Goal: Use online tool/utility: Utilize a website feature to perform a specific function

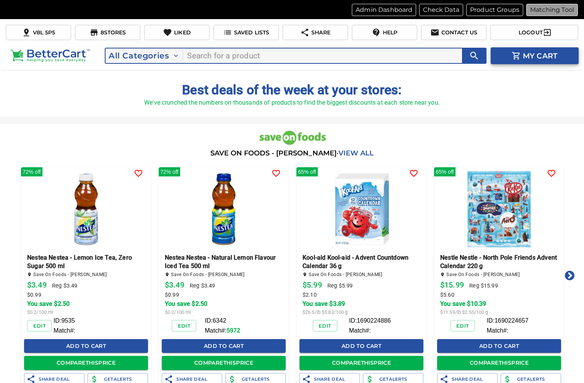
click at [552, 9] on p "Matching Tool" at bounding box center [552, 9] width 44 height 9
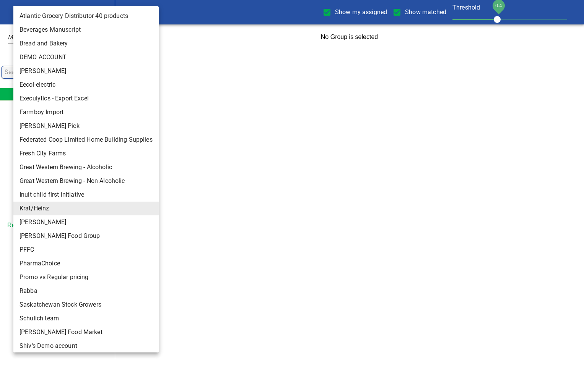
click at [26, 12] on body "tspan{white-space:pre} Show my assigned Show matched Threshold 0.4 Krat/Heinz 1…" at bounding box center [292, 25] width 584 height 50
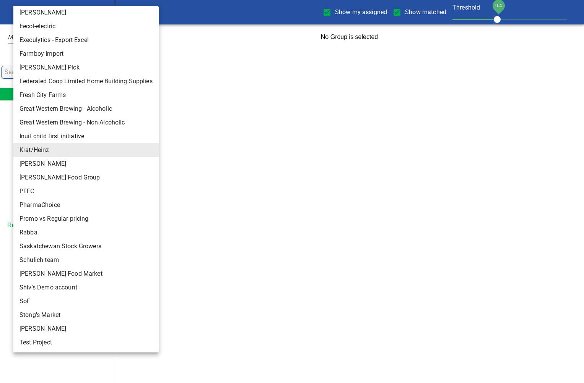
click at [52, 235] on li "Rabba" at bounding box center [85, 233] width 145 height 14
type input "142"
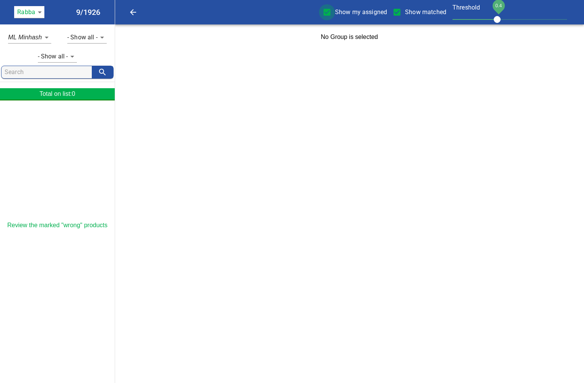
click at [327, 14] on input "Show my assigned" at bounding box center [327, 12] width 16 height 16
checkbox input "false"
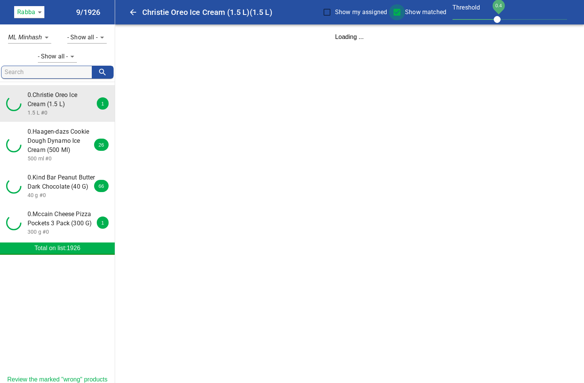
click at [398, 9] on input "Show matched" at bounding box center [397, 12] width 16 height 16
checkbox input "false"
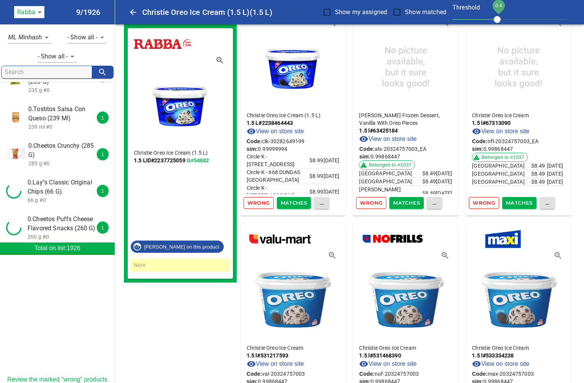
scroll to position [2975, 0]
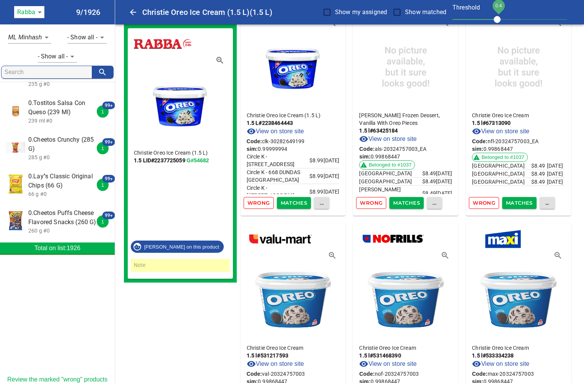
click at [54, 310] on p "80 g #0" at bounding box center [62, 314] width 68 height 8
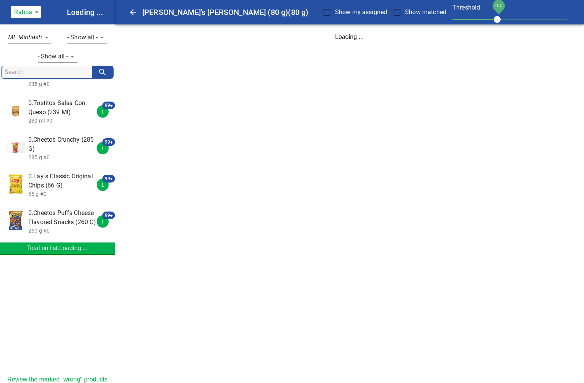
scroll to position [0, 0]
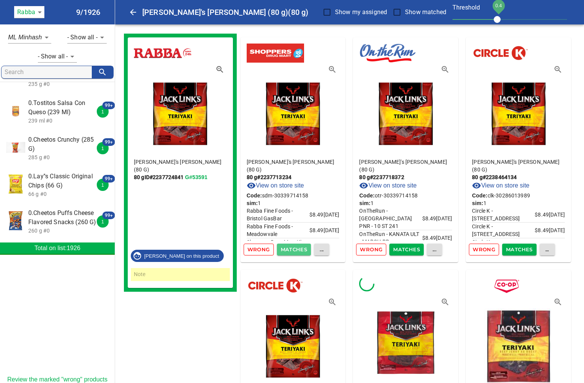
click at [296, 250] on span "Matches" at bounding box center [294, 249] width 27 height 9
click at [296, 248] on span "Matches" at bounding box center [294, 249] width 27 height 9
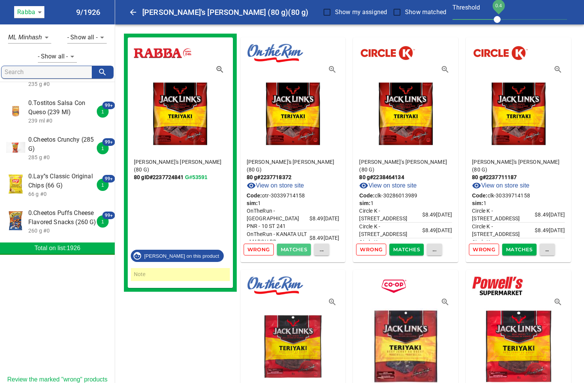
click at [302, 250] on span "Matches" at bounding box center [294, 249] width 27 height 9
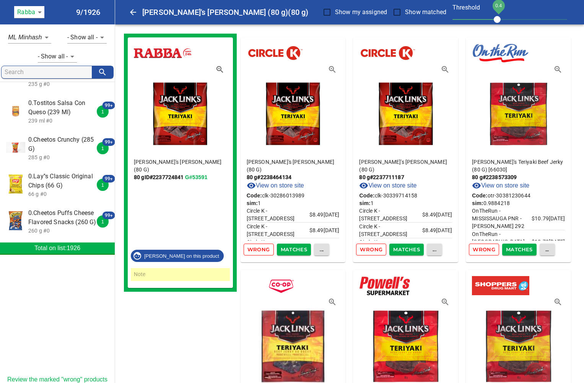
click at [302, 250] on span "Matches" at bounding box center [294, 249] width 27 height 9
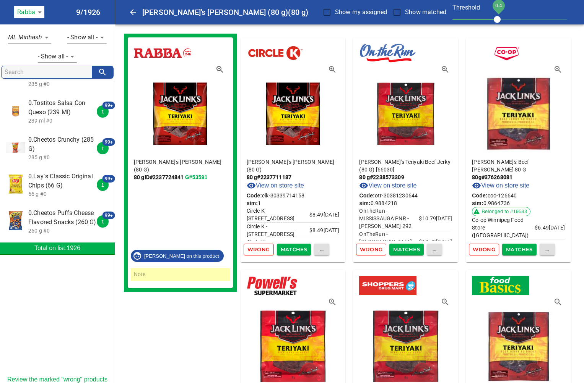
click at [302, 250] on span "Matches" at bounding box center [294, 249] width 27 height 9
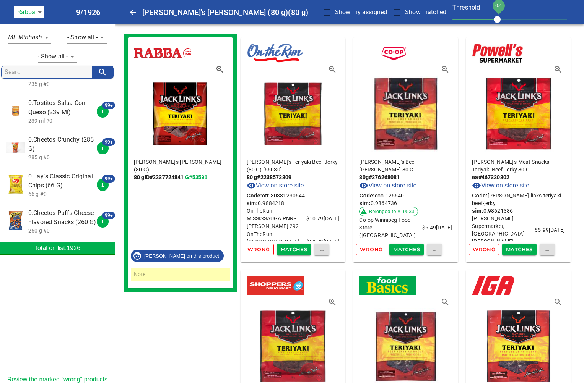
click at [302, 250] on span "Matches" at bounding box center [294, 249] width 27 height 9
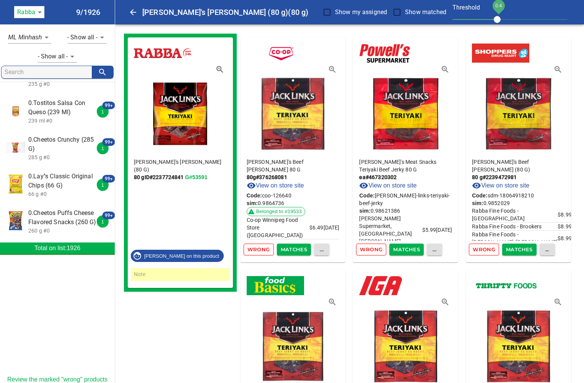
click at [302, 250] on span "Matches" at bounding box center [294, 249] width 27 height 9
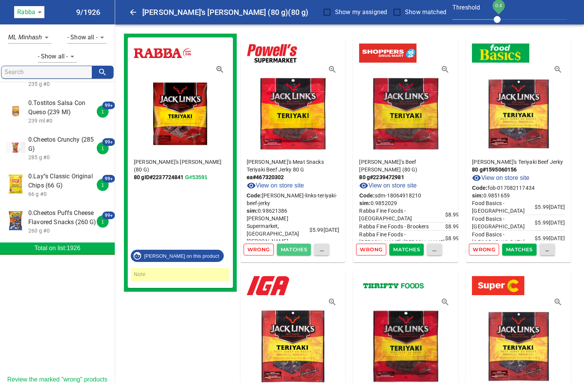
click at [302, 250] on span "Matches" at bounding box center [294, 249] width 27 height 9
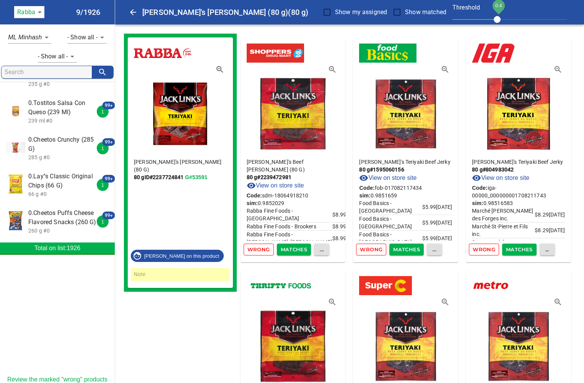
click at [302, 250] on span "Matches" at bounding box center [294, 249] width 27 height 9
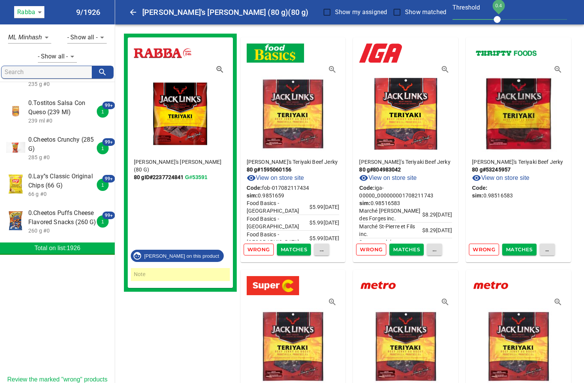
click at [302, 250] on span "Matches" at bounding box center [294, 249] width 27 height 9
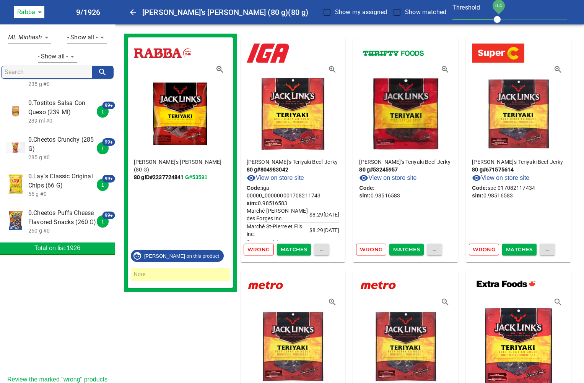
click at [302, 250] on span "Matches" at bounding box center [294, 249] width 27 height 9
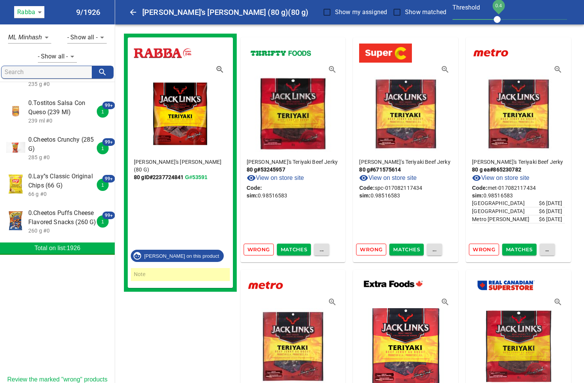
click at [302, 250] on span "Matches" at bounding box center [294, 249] width 27 height 9
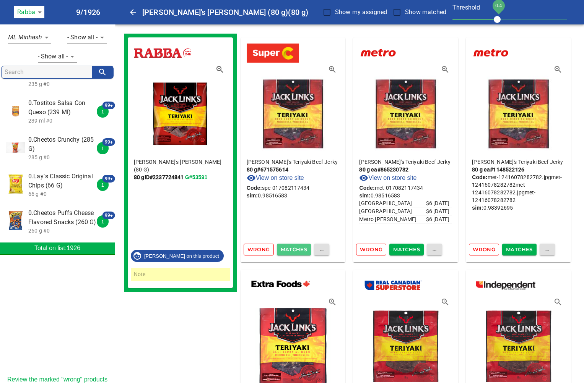
click at [302, 250] on span "Matches" at bounding box center [294, 249] width 27 height 9
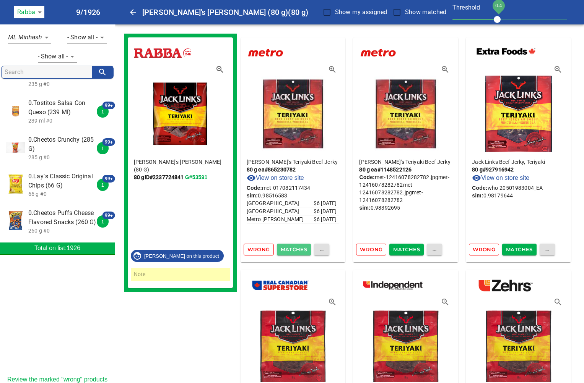
click at [302, 250] on span "Matches" at bounding box center [294, 249] width 27 height 9
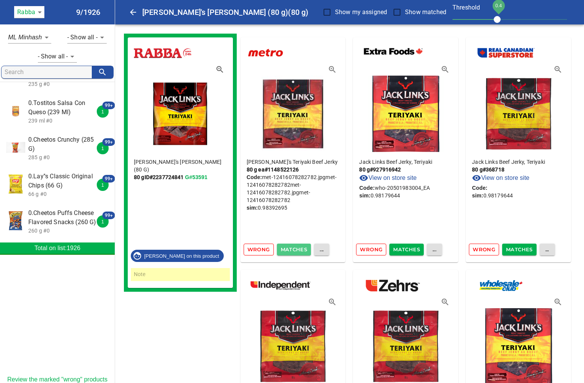
click at [302, 250] on span "Matches" at bounding box center [294, 249] width 27 height 9
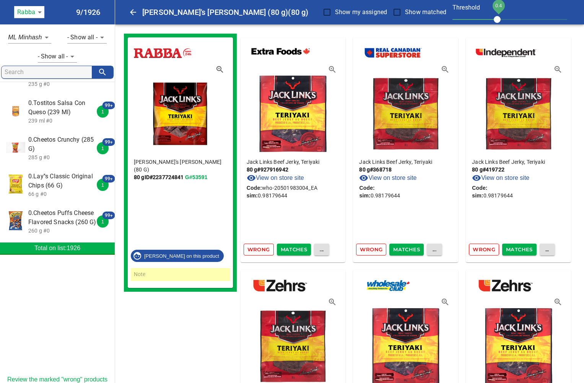
click at [302, 250] on span "Matches" at bounding box center [294, 249] width 27 height 9
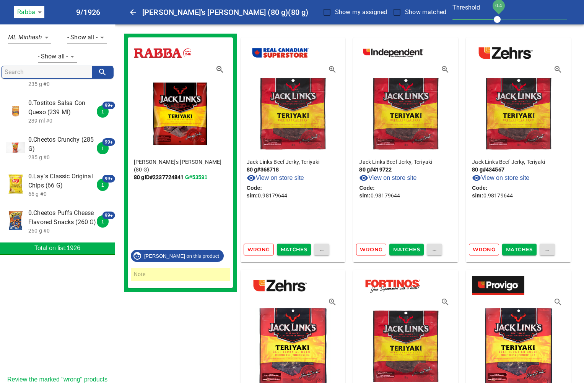
click at [302, 250] on span "Matches" at bounding box center [294, 249] width 27 height 9
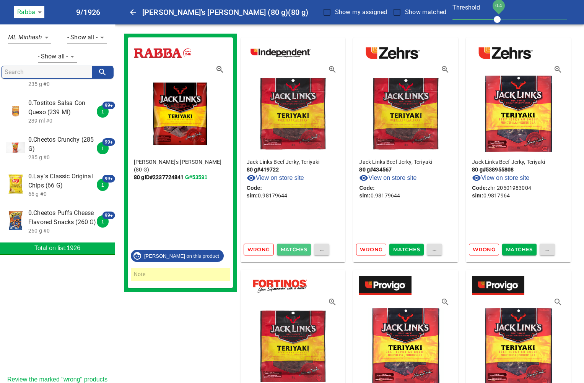
click at [302, 250] on span "Matches" at bounding box center [294, 249] width 27 height 9
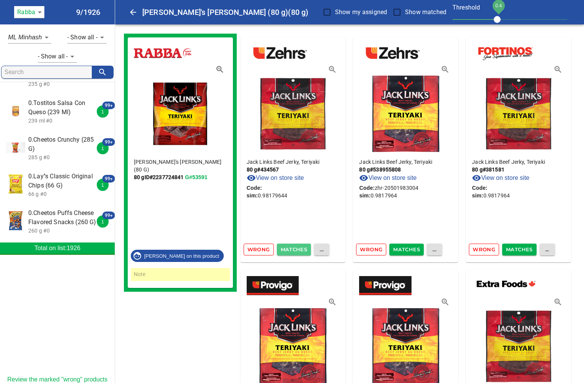
click at [302, 250] on span "Matches" at bounding box center [294, 249] width 27 height 9
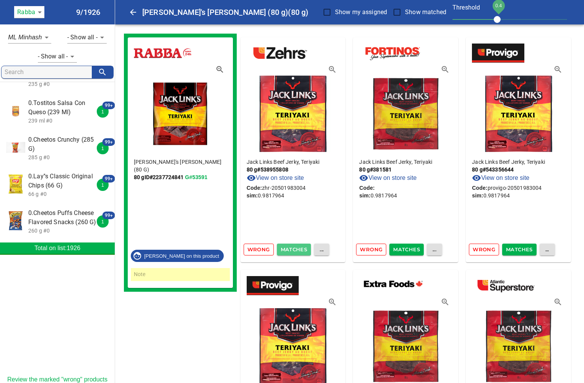
click at [302, 250] on span "Matches" at bounding box center [294, 249] width 27 height 9
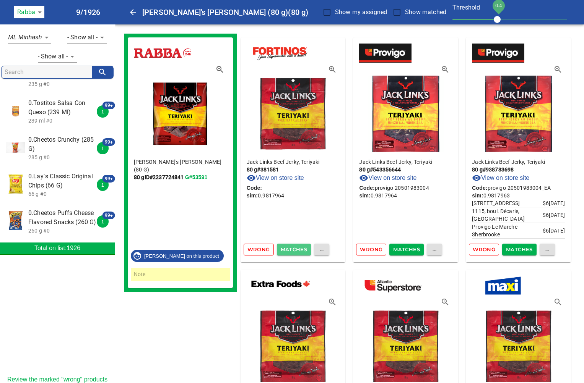
click at [302, 250] on span "Matches" at bounding box center [294, 249] width 27 height 9
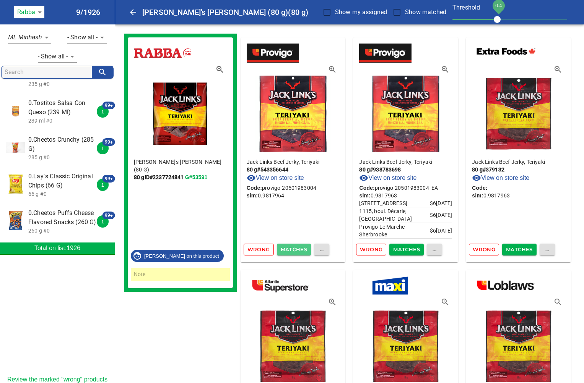
click at [302, 250] on span "Matches" at bounding box center [294, 249] width 27 height 9
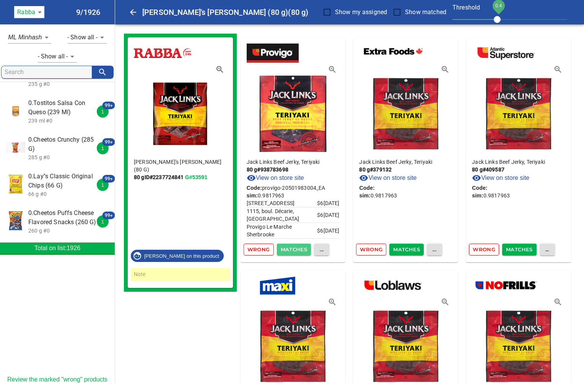
click at [302, 250] on span "Matches" at bounding box center [294, 249] width 27 height 9
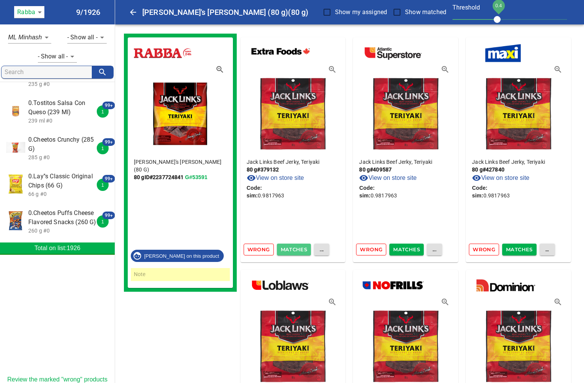
click at [302, 250] on span "Matches" at bounding box center [294, 249] width 27 height 9
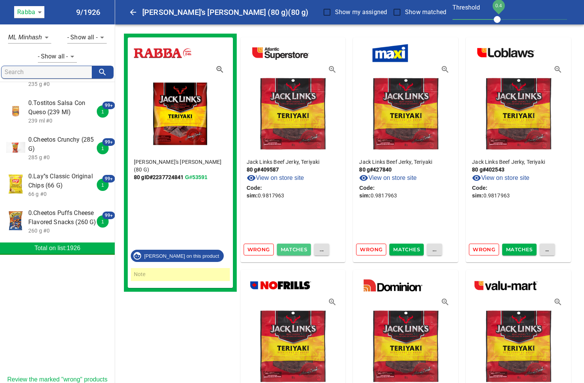
click at [302, 250] on span "Matches" at bounding box center [294, 249] width 27 height 9
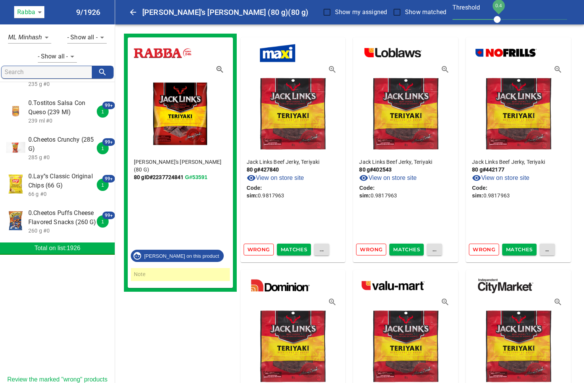
click at [302, 250] on span "Matches" at bounding box center [294, 249] width 27 height 9
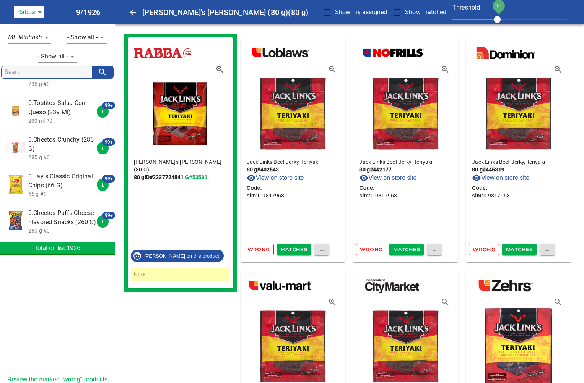
click at [302, 250] on span "Matches" at bounding box center [294, 249] width 27 height 9
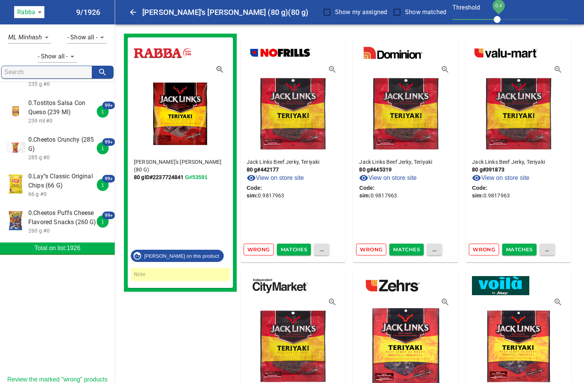
click at [302, 250] on span "Matches" at bounding box center [294, 249] width 27 height 9
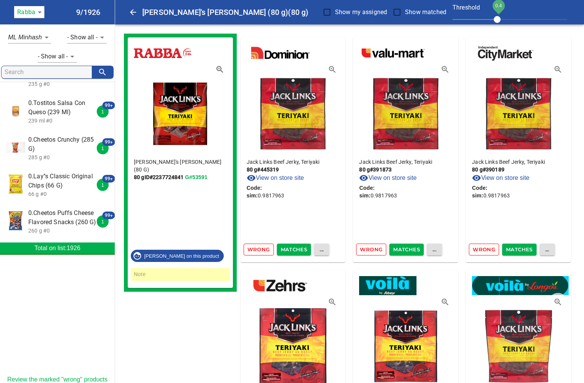
click at [302, 250] on span "Matches" at bounding box center [294, 249] width 27 height 9
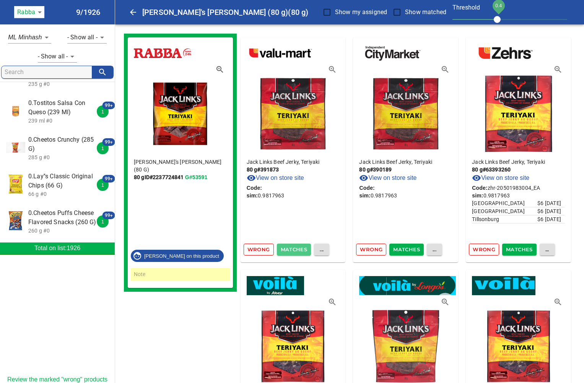
click at [302, 250] on span "Matches" at bounding box center [294, 249] width 27 height 9
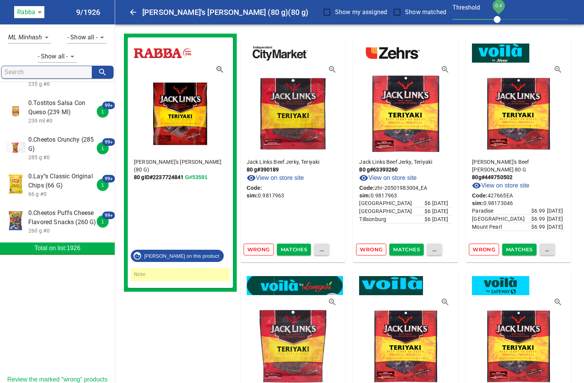
click at [302, 250] on span "Matches" at bounding box center [294, 249] width 27 height 9
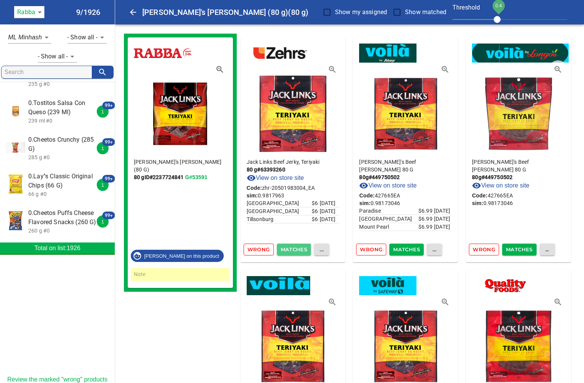
click at [302, 250] on span "Matches" at bounding box center [294, 249] width 27 height 9
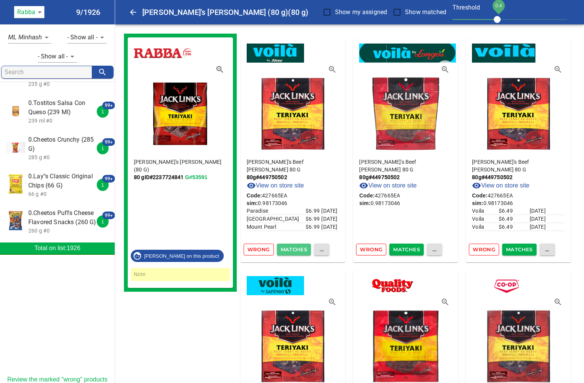
click at [302, 250] on span "Matches" at bounding box center [294, 249] width 27 height 9
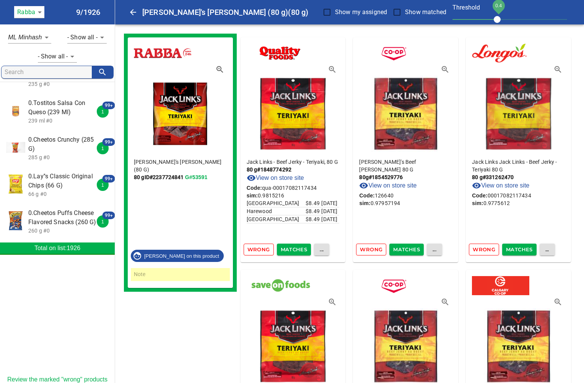
click at [302, 250] on span "Matches" at bounding box center [294, 249] width 27 height 9
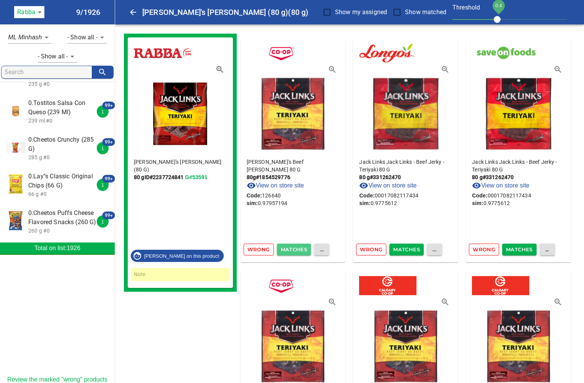
click at [302, 250] on span "Matches" at bounding box center [294, 249] width 27 height 9
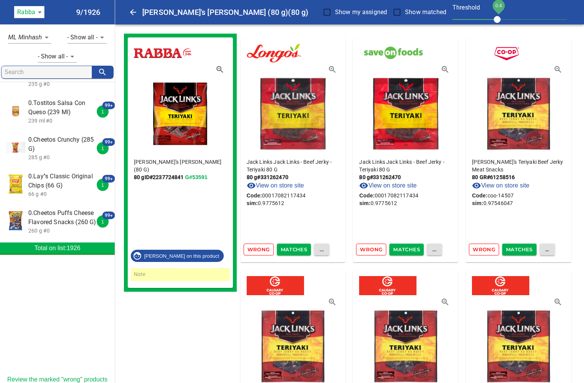
click at [302, 250] on span "Matches" at bounding box center [294, 249] width 27 height 9
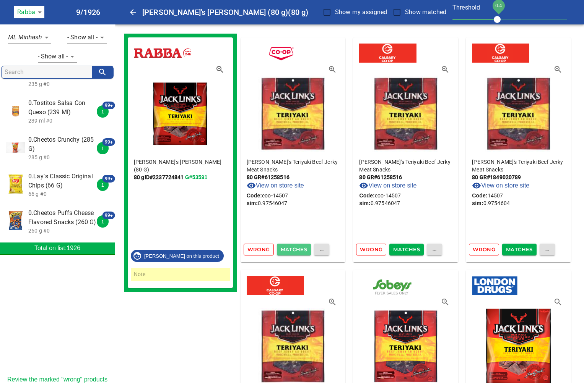
click at [302, 250] on span "Matches" at bounding box center [294, 249] width 27 height 9
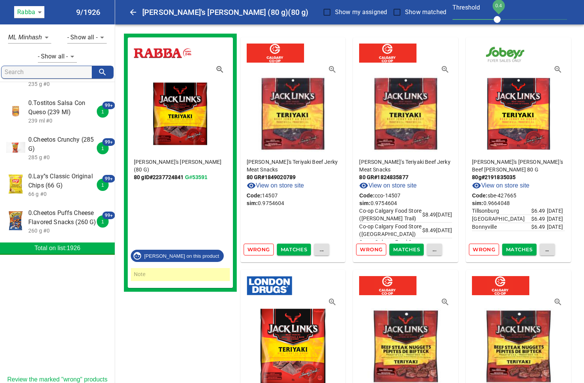
click at [302, 250] on span "Matches" at bounding box center [294, 249] width 27 height 9
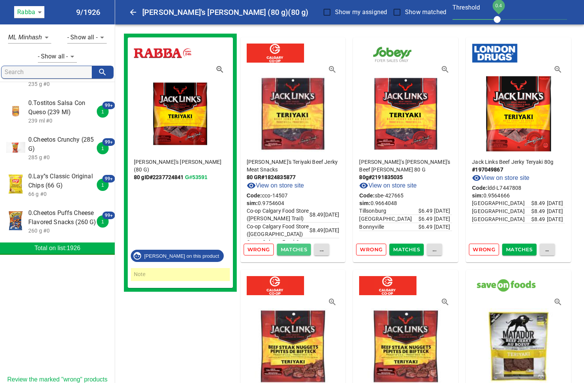
click at [302, 250] on span "Matches" at bounding box center [294, 249] width 27 height 9
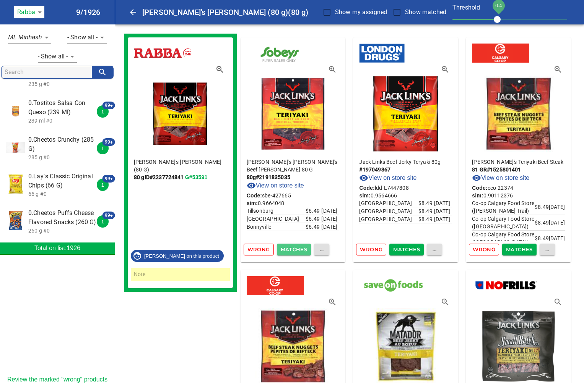
click at [302, 250] on span "Matches" at bounding box center [294, 249] width 27 height 9
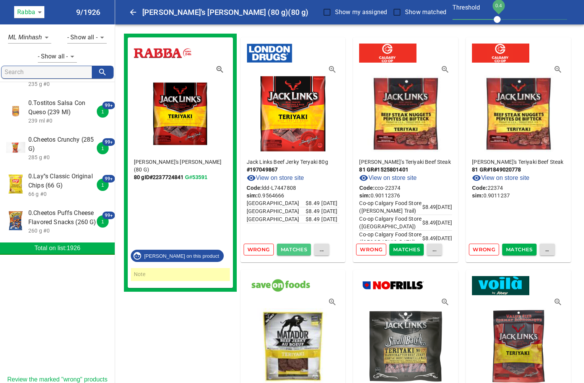
click at [302, 250] on span "Matches" at bounding box center [294, 249] width 27 height 9
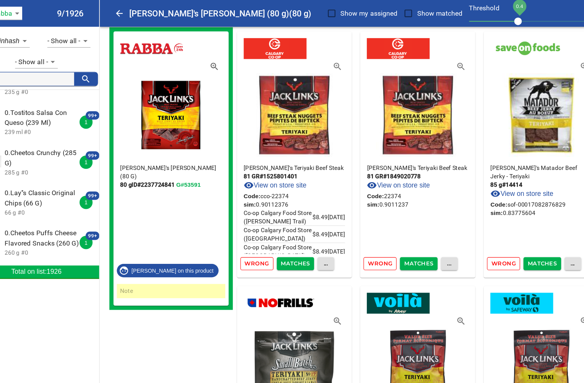
scroll to position [6, 0]
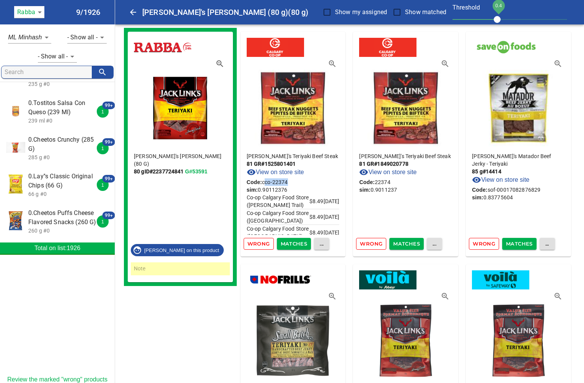
drag, startPoint x: 292, startPoint y: 185, endPoint x: 264, endPoint y: 185, distance: 28.3
click at [264, 185] on p "Code: cco-22374" at bounding box center [293, 183] width 93 height 8
drag, startPoint x: 302, startPoint y: 190, endPoint x: 257, endPoint y: 190, distance: 44.7
click at [257, 190] on p "sim: 0.90112376" at bounding box center [293, 190] width 93 height 8
copy p "0.90112376"
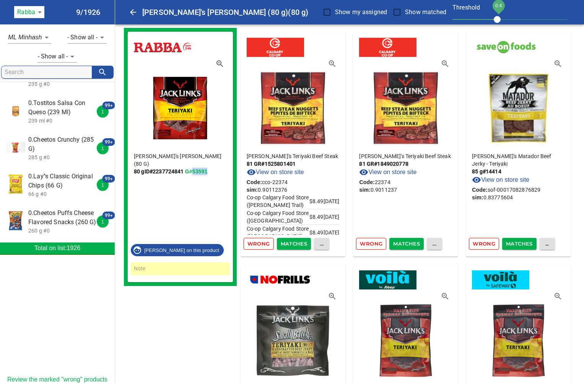
drag, startPoint x: 211, startPoint y: 165, endPoint x: 194, endPoint y: 166, distance: 17.2
click at [194, 168] on p "80 g ID# 2237724841 G#53591" at bounding box center [180, 172] width 93 height 8
copy link "53591"
click at [254, 241] on span "Wrong" at bounding box center [258, 244] width 23 height 9
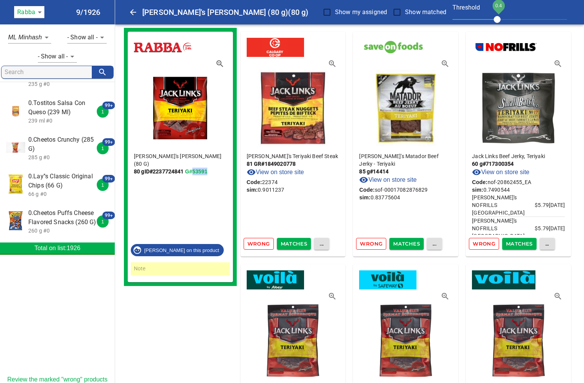
click at [254, 241] on span "Wrong" at bounding box center [258, 244] width 23 height 9
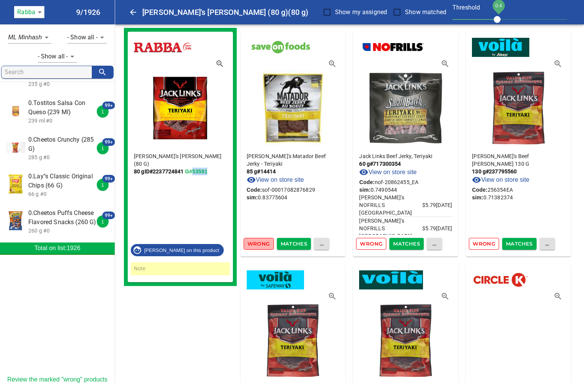
click at [254, 241] on span "Wrong" at bounding box center [258, 244] width 23 height 9
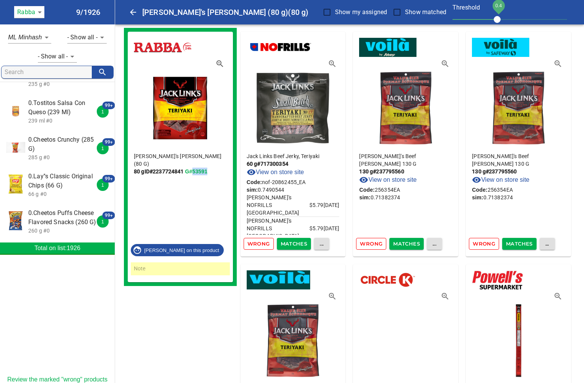
click at [254, 241] on span "Wrong" at bounding box center [258, 244] width 23 height 9
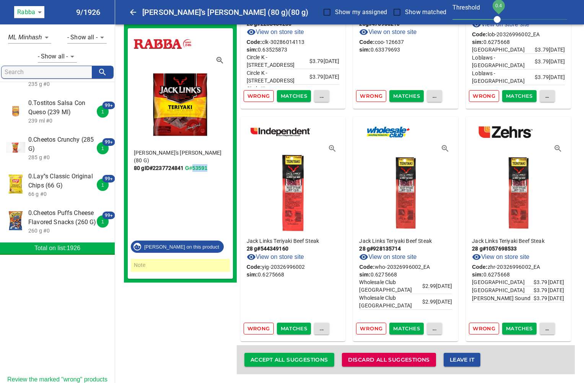
scroll to position [8999, 0]
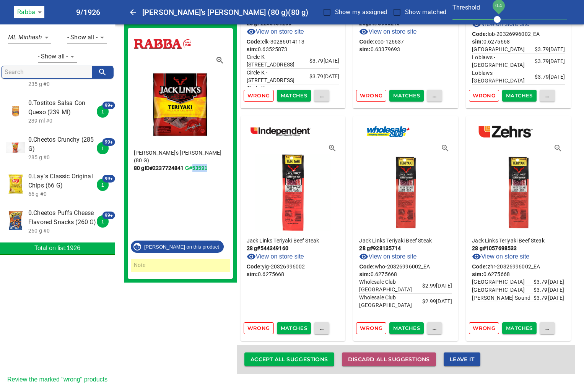
click at [390, 360] on span "Discard all suggestions" at bounding box center [389, 360] width 82 height 10
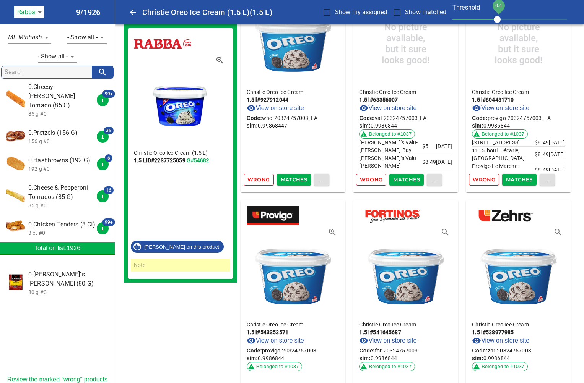
scroll to position [6130, 0]
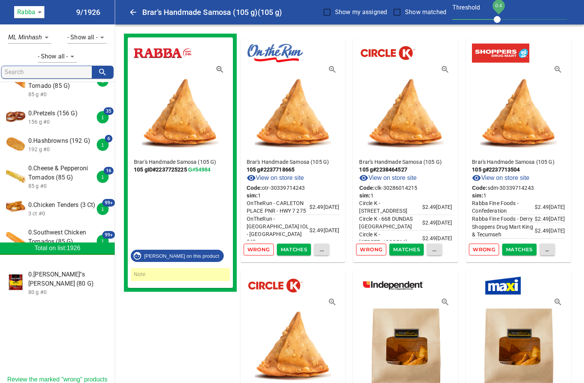
click at [296, 251] on span "Matches" at bounding box center [294, 249] width 27 height 9
click at [296, 250] on span "Matches" at bounding box center [294, 249] width 27 height 9
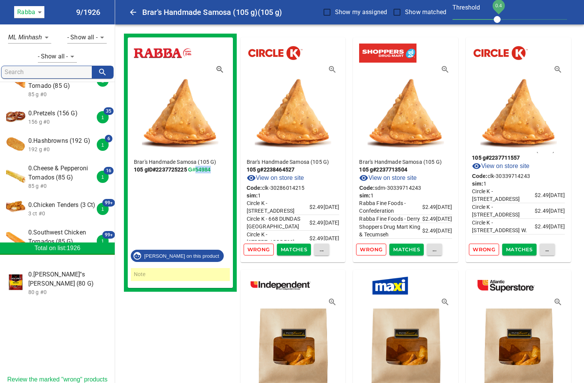
drag, startPoint x: 214, startPoint y: 171, endPoint x: 198, endPoint y: 171, distance: 16.4
click at [198, 171] on p "105 g ID# 2237725225 G#54984" at bounding box center [180, 170] width 93 height 8
copy link "54984"
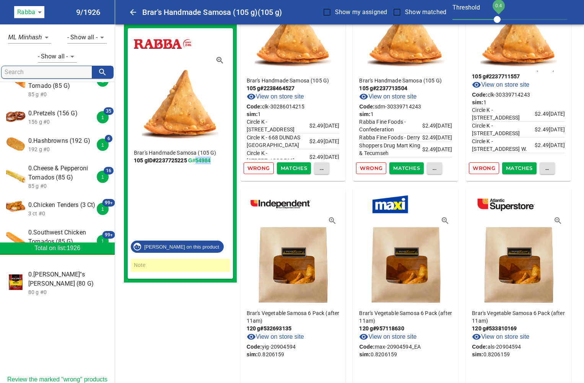
scroll to position [133, 0]
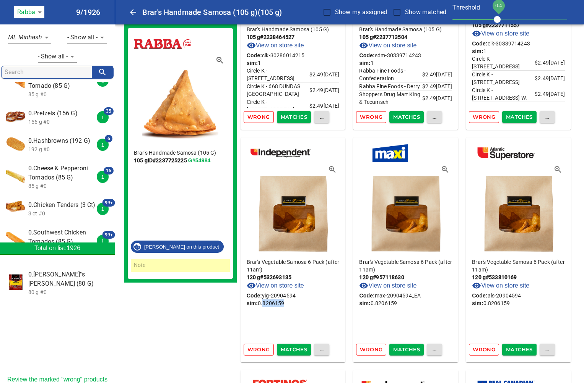
drag, startPoint x: 293, startPoint y: 304, endPoint x: 262, endPoint y: 304, distance: 30.6
click at [262, 304] on p "sim: 0.8206159" at bounding box center [293, 304] width 93 height 8
copy p "8206159"
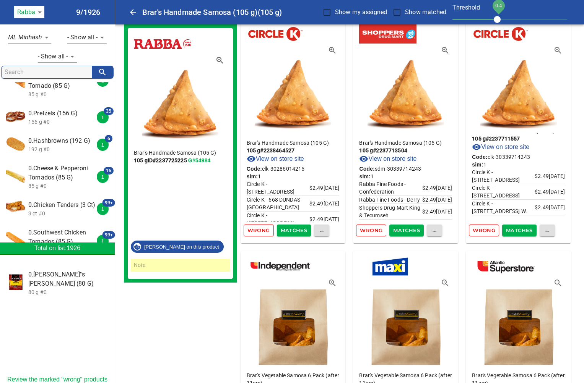
scroll to position [0, 0]
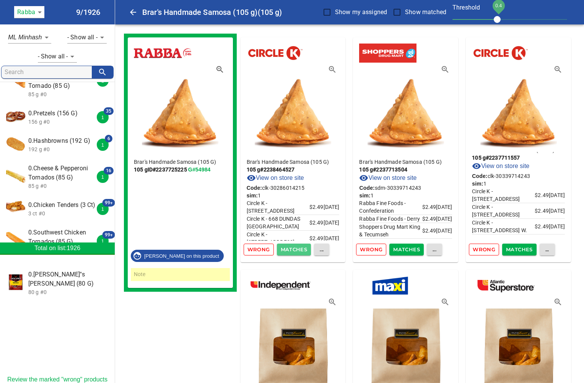
click at [299, 252] on span "Matches" at bounding box center [294, 249] width 27 height 9
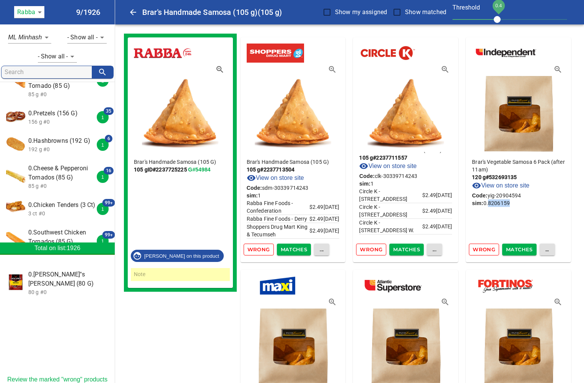
click at [297, 251] on span "Matches" at bounding box center [294, 249] width 27 height 9
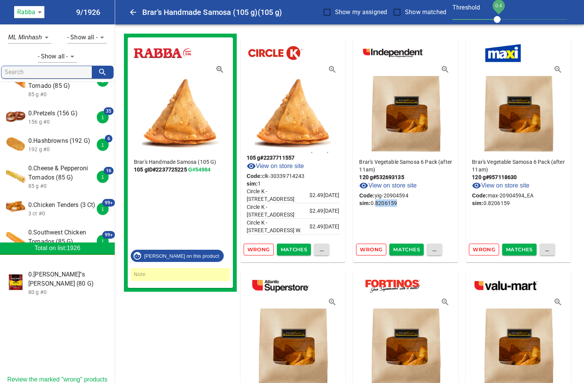
click at [297, 251] on span "Matches" at bounding box center [294, 249] width 27 height 9
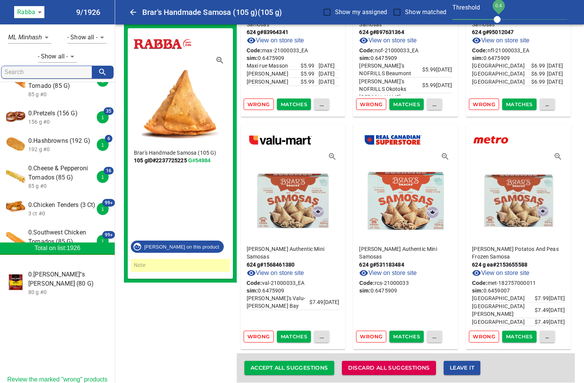
scroll to position [10395, 0]
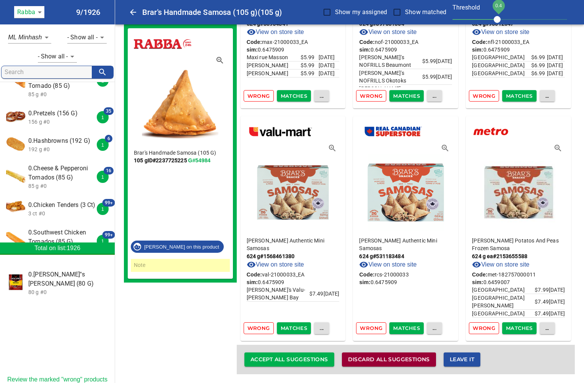
click at [378, 362] on span "Discard all suggestions" at bounding box center [389, 360] width 82 height 10
